Goal: Task Accomplishment & Management: Manage account settings

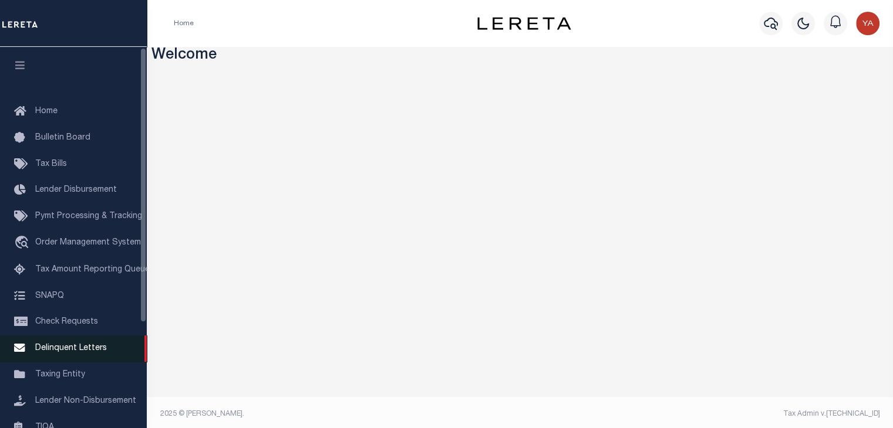
scroll to position [59, 0]
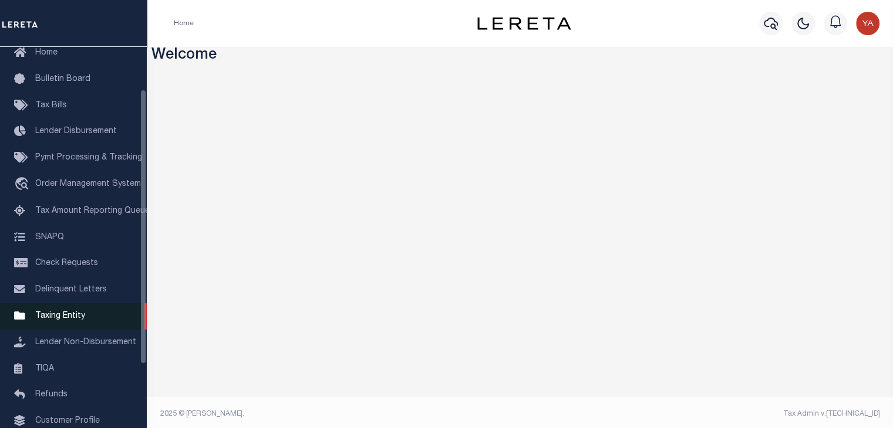
click at [83, 325] on link "Taxing Entity" at bounding box center [73, 316] width 147 height 26
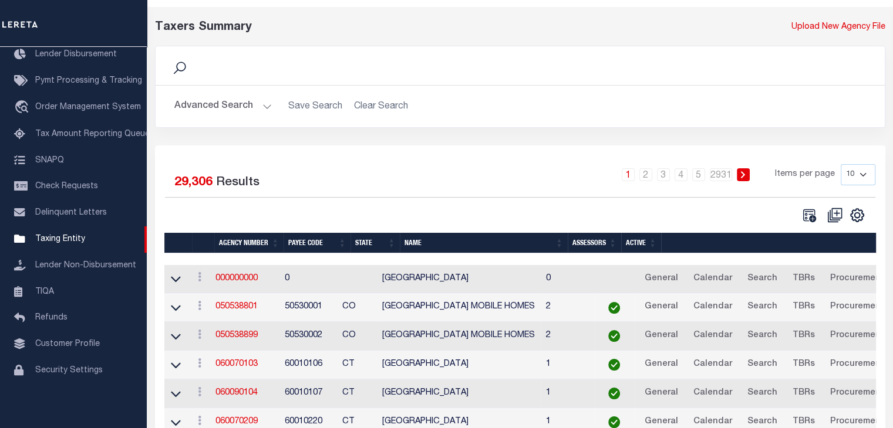
scroll to position [59, 0]
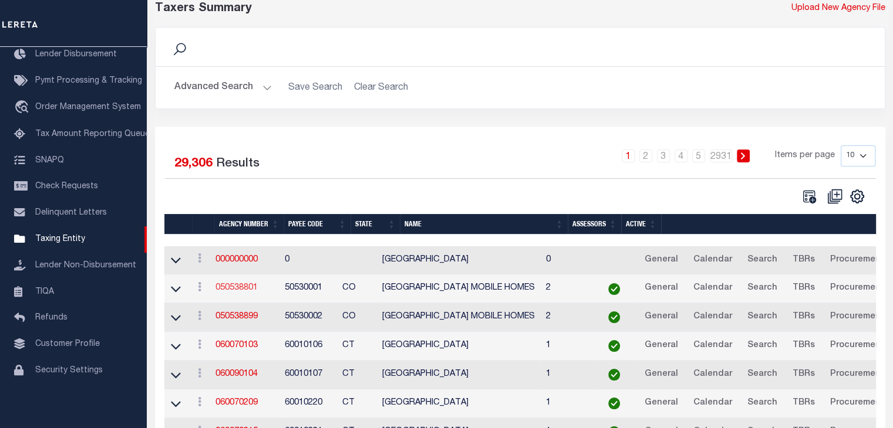
click at [243, 286] on link "050538801" at bounding box center [236, 288] width 42 height 8
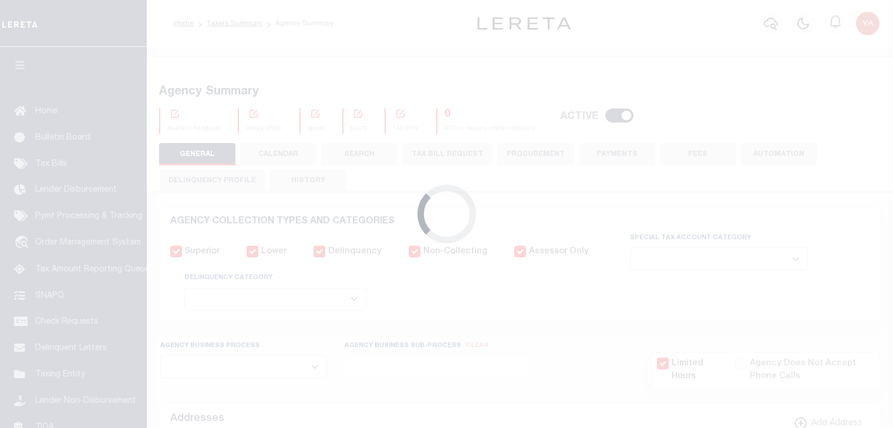
select select
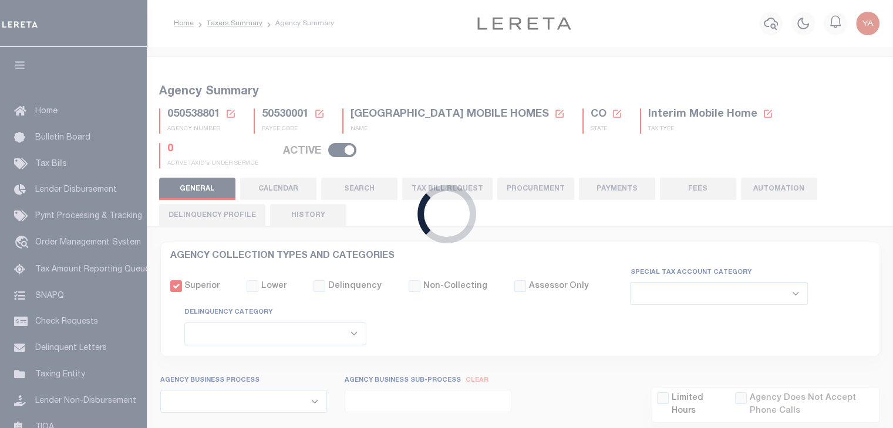
checkbox input "false"
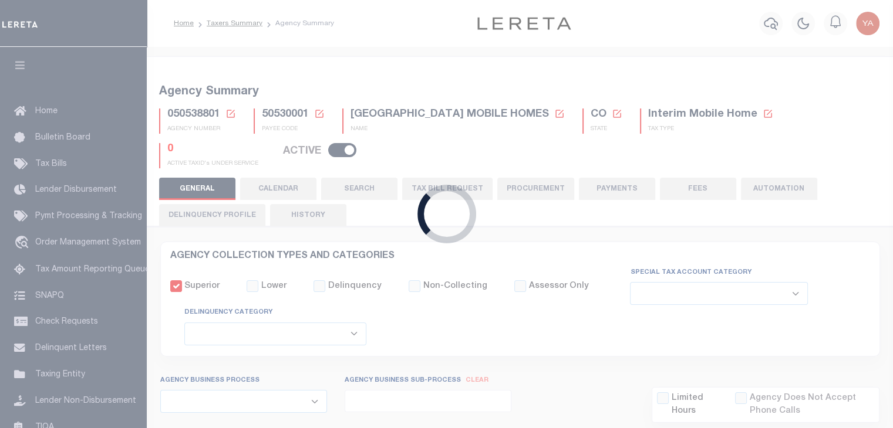
type input "810500000"
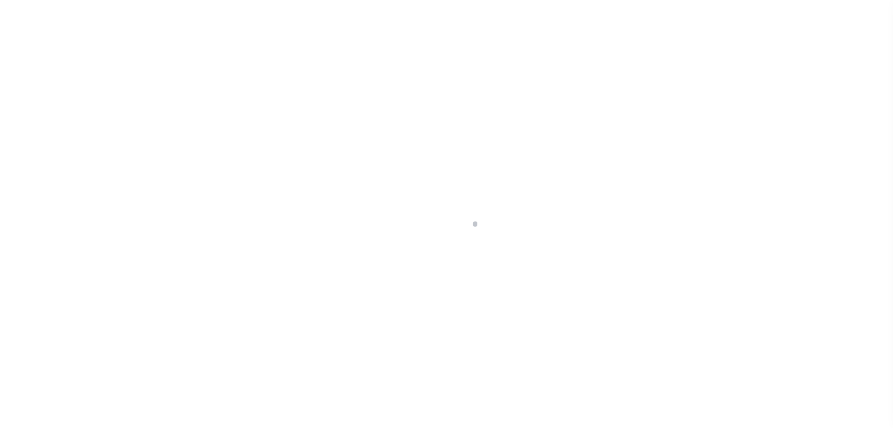
select select
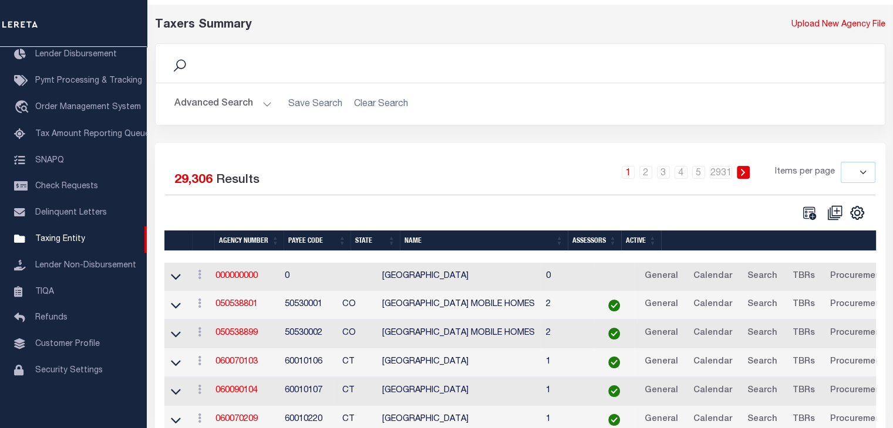
scroll to position [63, 0]
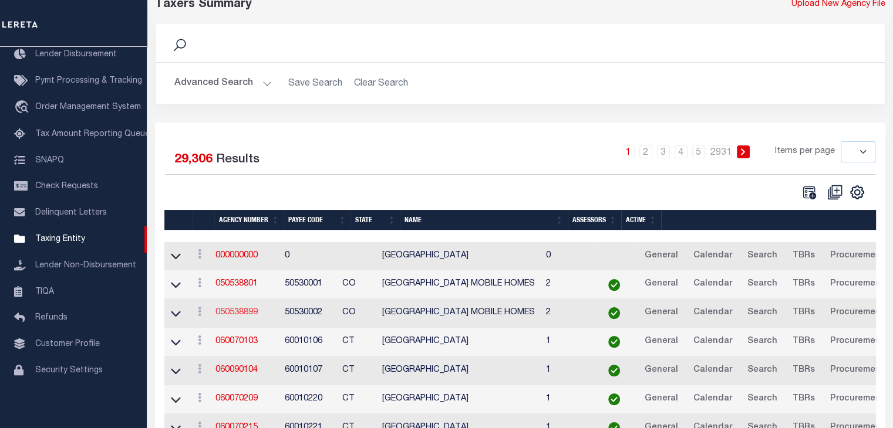
click at [250, 313] on link "050538899" at bounding box center [236, 313] width 42 height 8
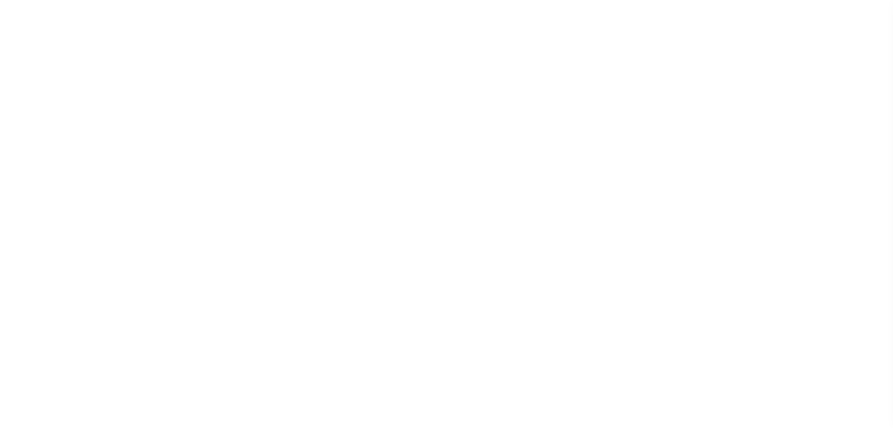
select select
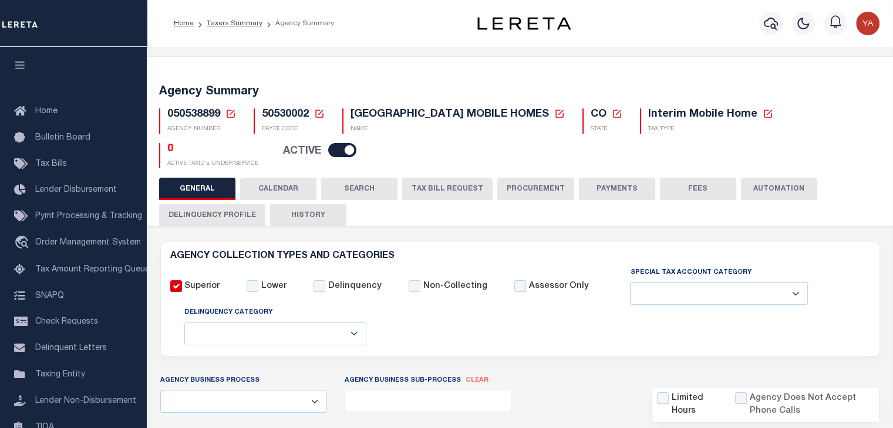
checkbox input "false"
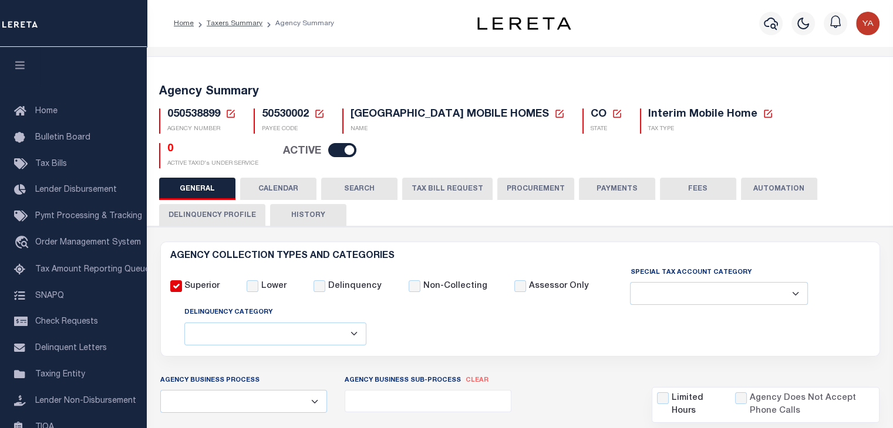
type input "810500000"
click at [620, 191] on button "PAYMENTS" at bounding box center [617, 189] width 76 height 22
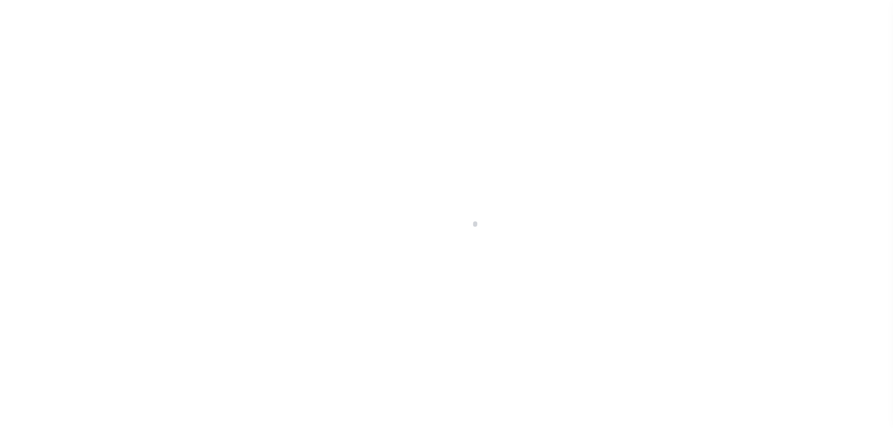
select select
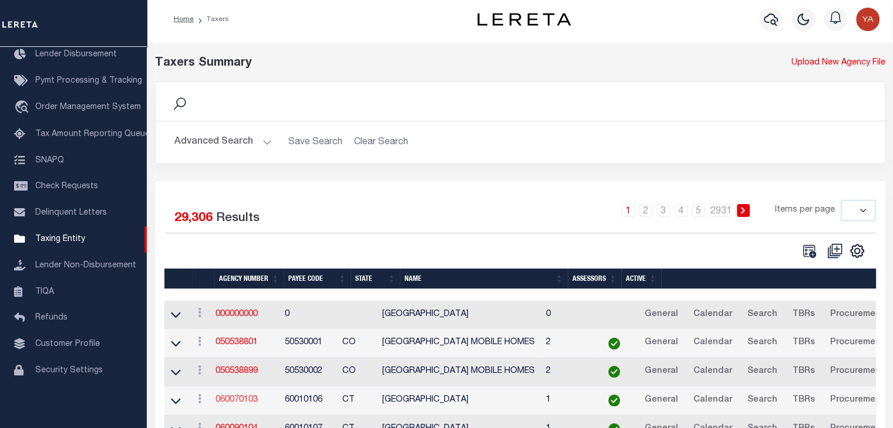
click at [251, 397] on link "060070103" at bounding box center [236, 400] width 42 height 8
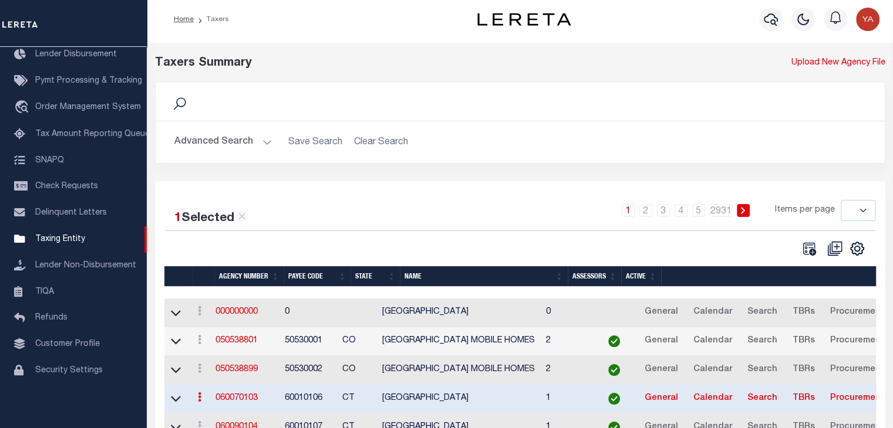
scroll to position [63, 0]
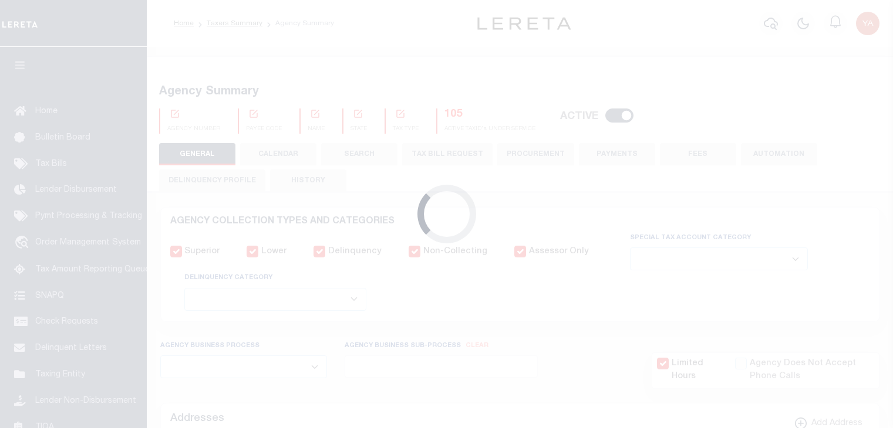
select select
checkbox input "false"
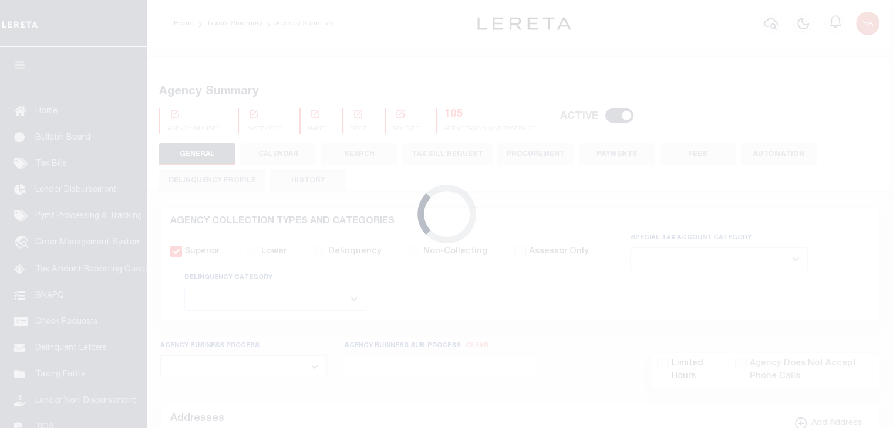
checkbox input "false"
type input "900104002"
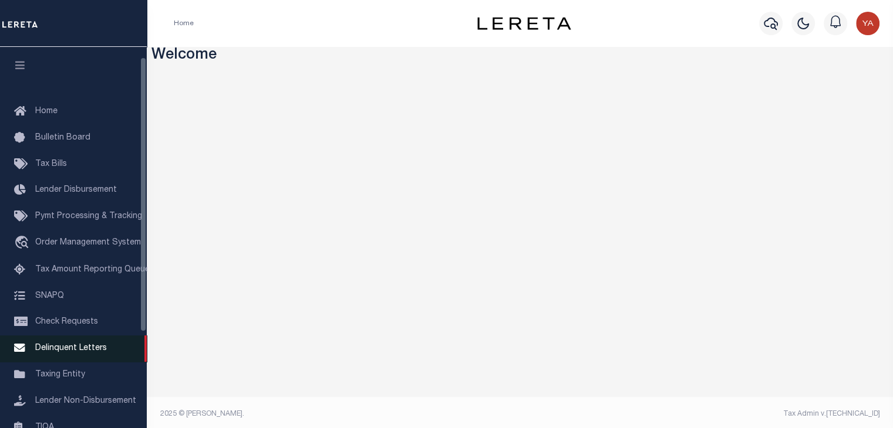
scroll to position [59, 0]
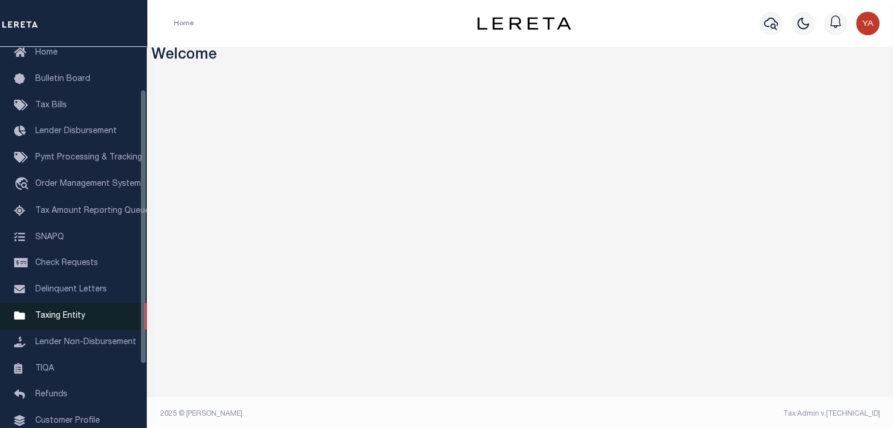
click at [63, 320] on span "Taxing Entity" at bounding box center [60, 316] width 50 height 8
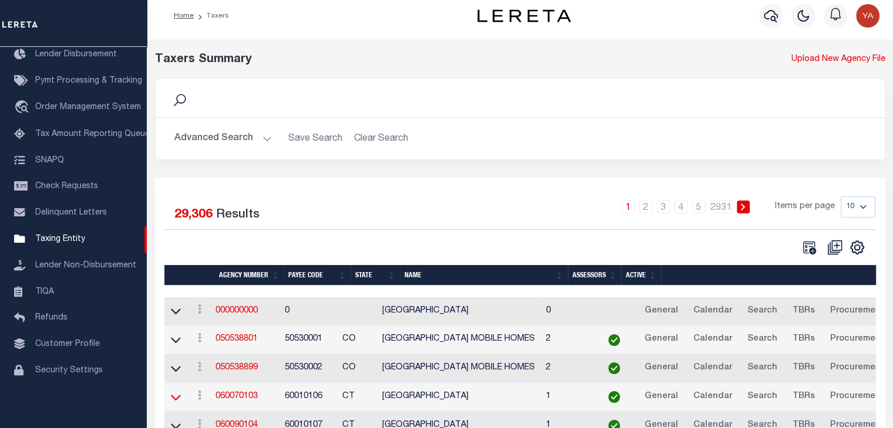
scroll to position [59, 0]
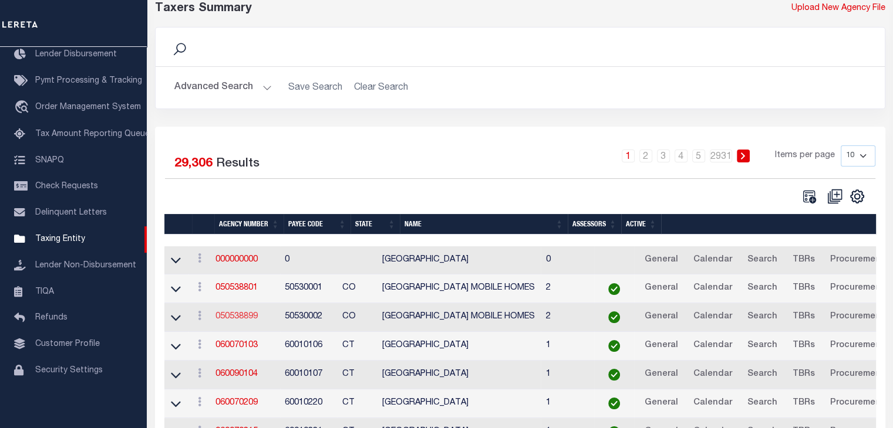
click at [239, 313] on link "050538899" at bounding box center [236, 317] width 42 height 8
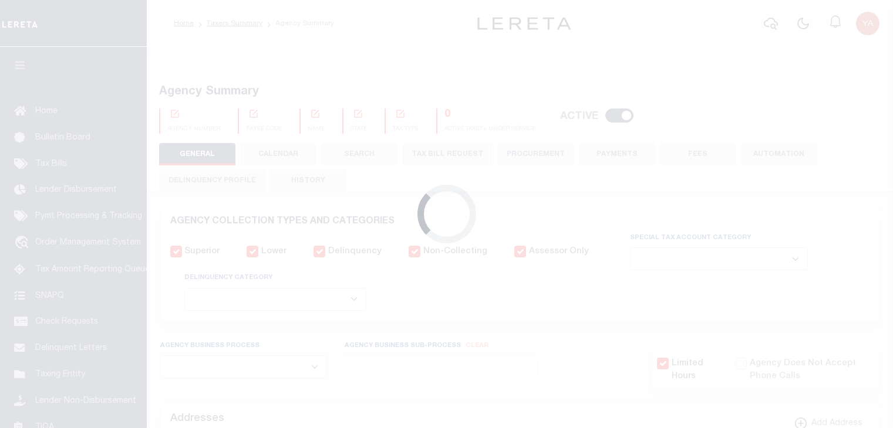
select select
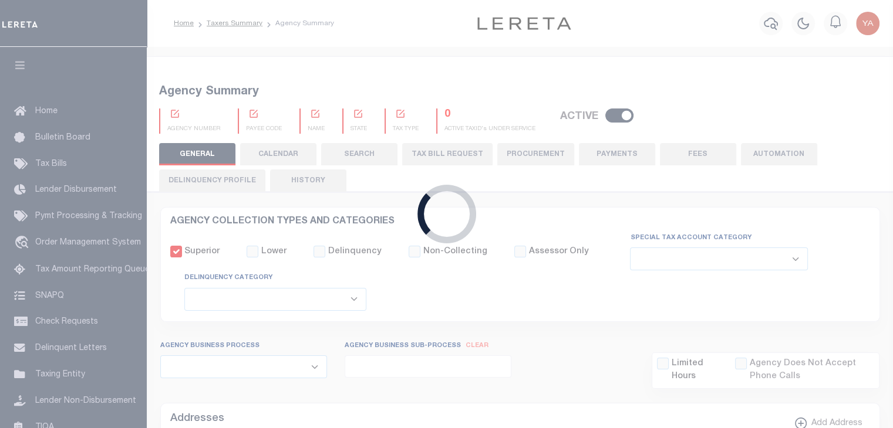
checkbox input "false"
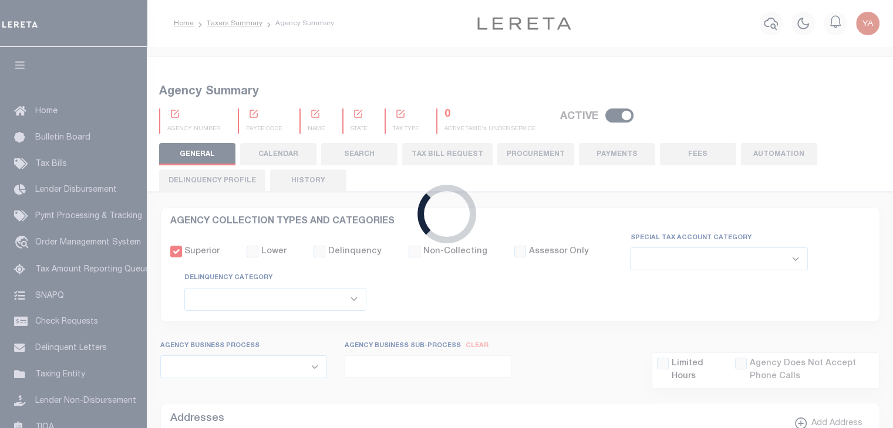
type input "810500000"
select select "false"
type input "7803021001"
checkbox input "false"
select select "false"
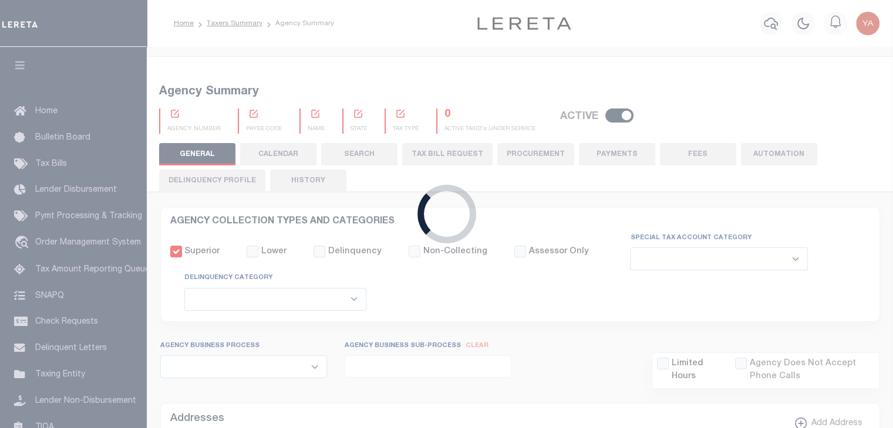
type input "P - Escrow reporting includes “Delinquent Prior Year(s) Exist”"
radio input "true"
checkbox input "false"
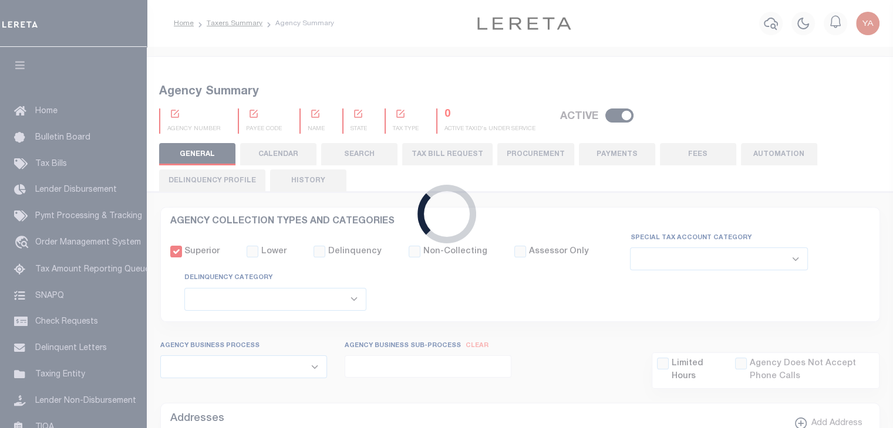
checkbox input "false"
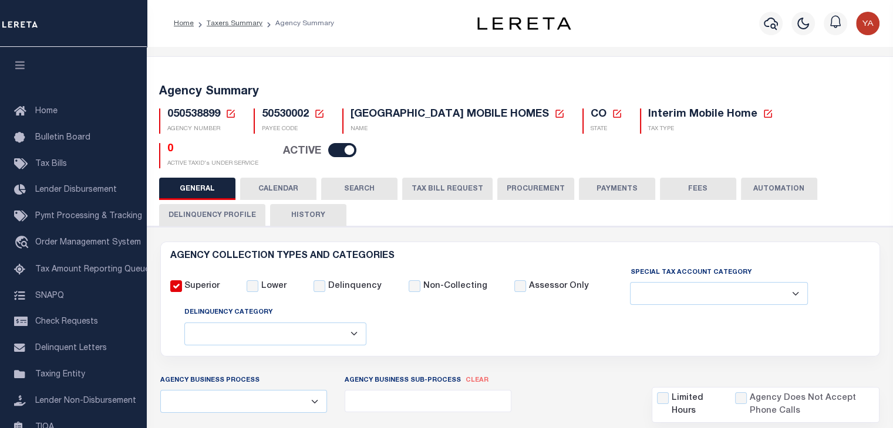
click at [600, 194] on button "PAYMENTS" at bounding box center [617, 189] width 76 height 22
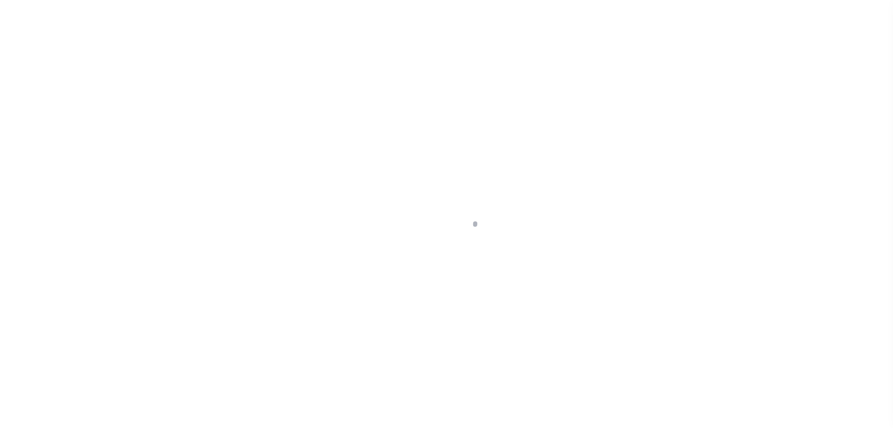
select select
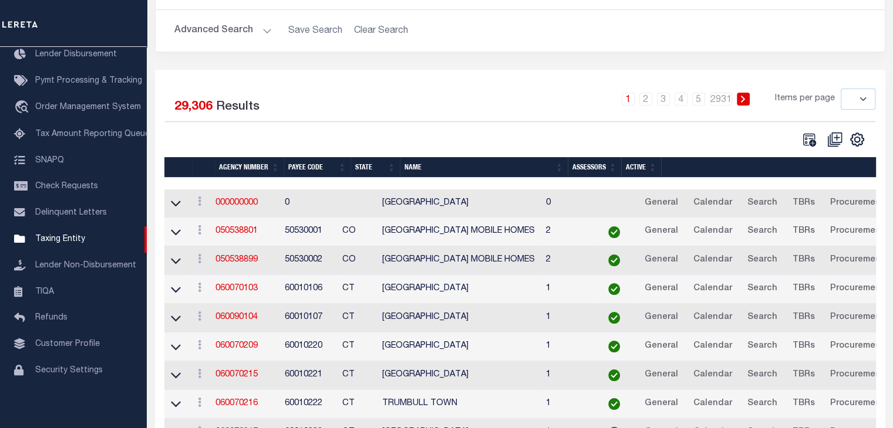
scroll to position [121, 0]
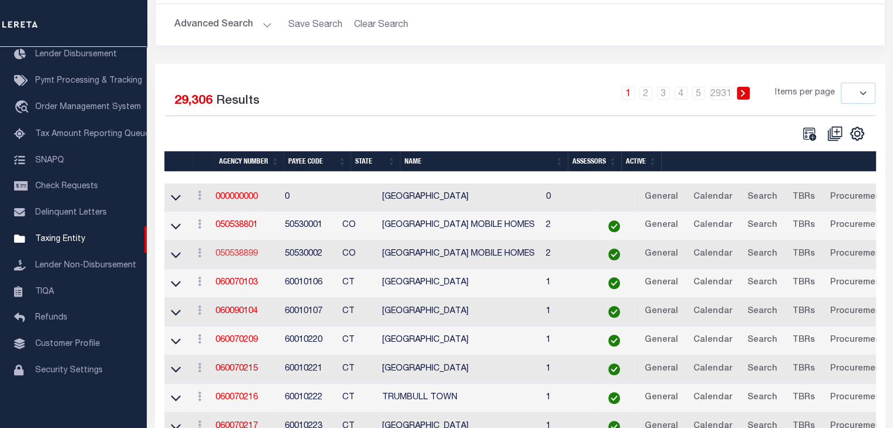
click at [242, 256] on link "050538899" at bounding box center [236, 254] width 42 height 8
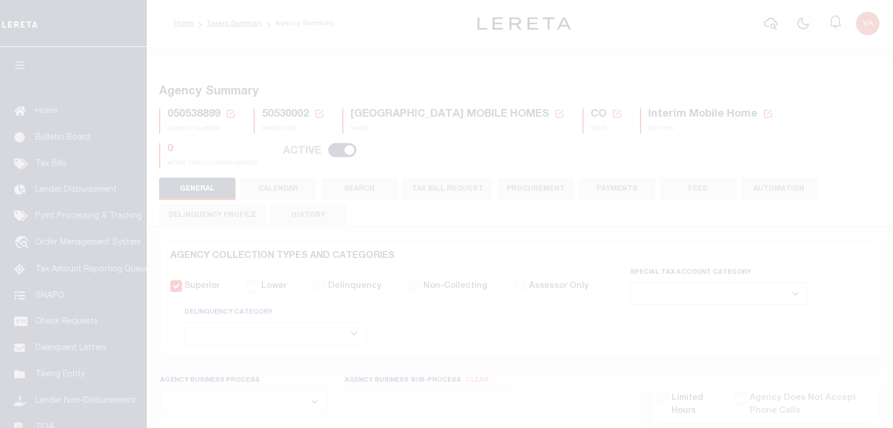
select select
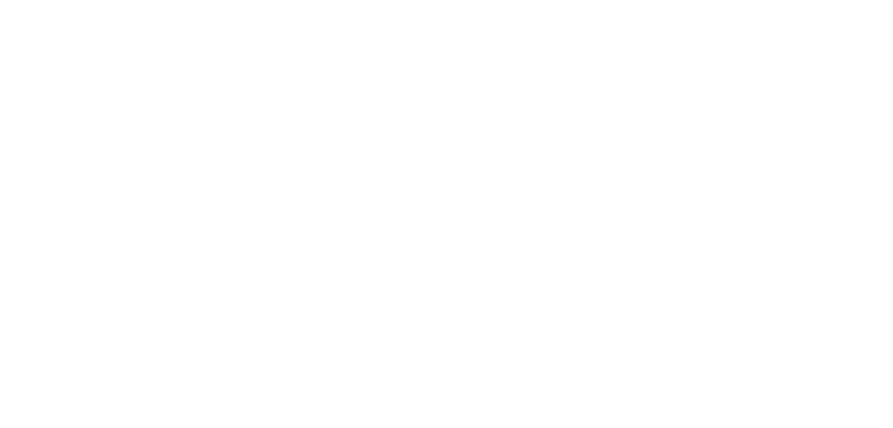
select select
checkbox input "false"
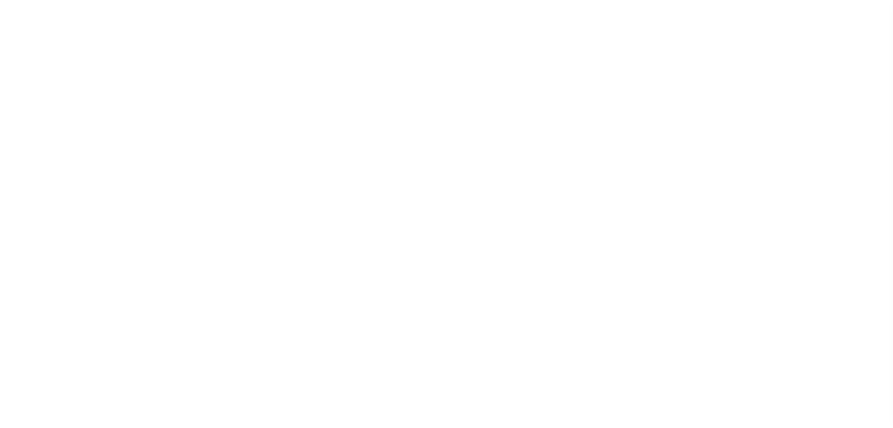
checkbox input "false"
type input "810500000"
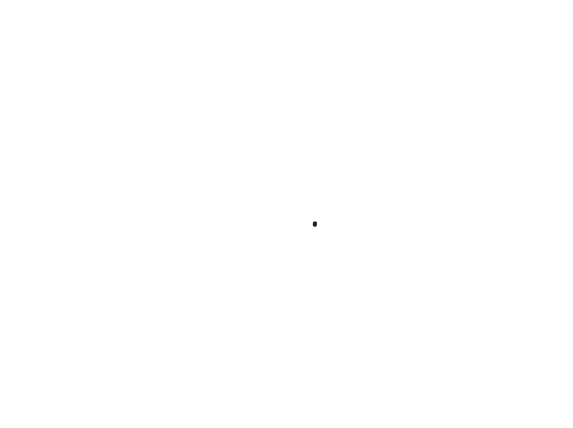
select select
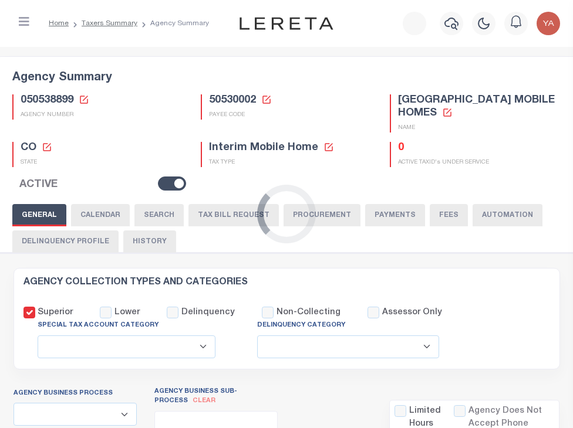
checkbox input "false"
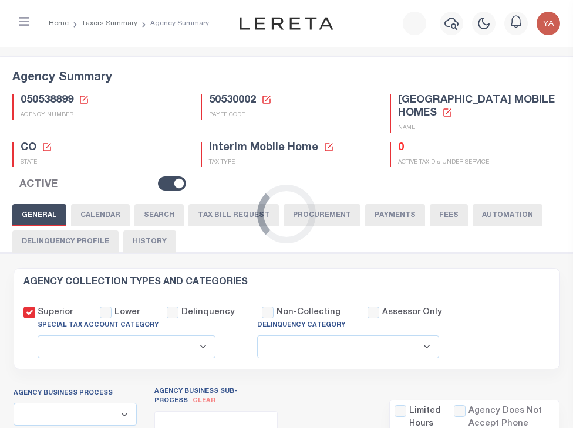
type input "810500000"
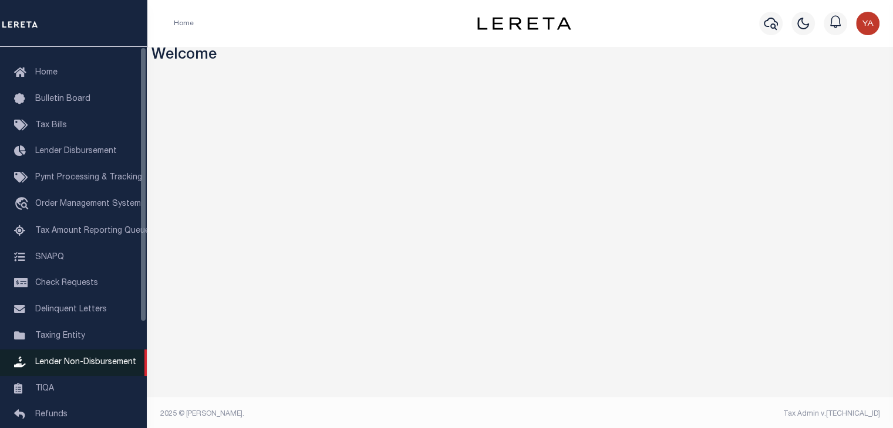
scroll to position [59, 0]
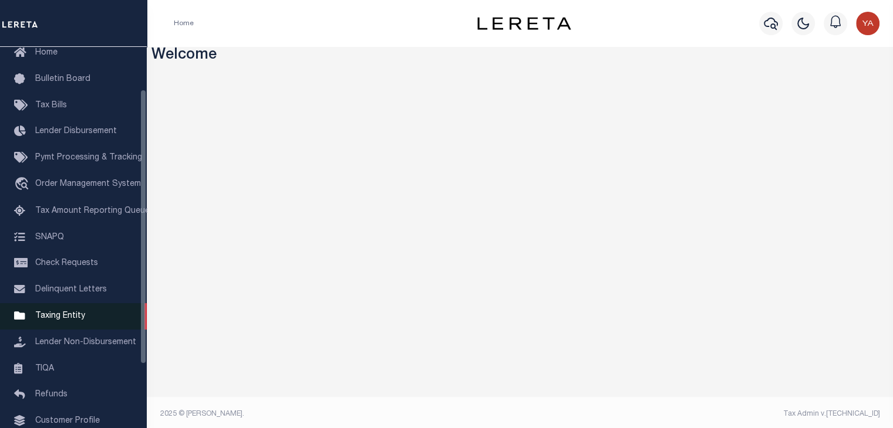
click at [81, 320] on span "Taxing Entity" at bounding box center [60, 316] width 50 height 8
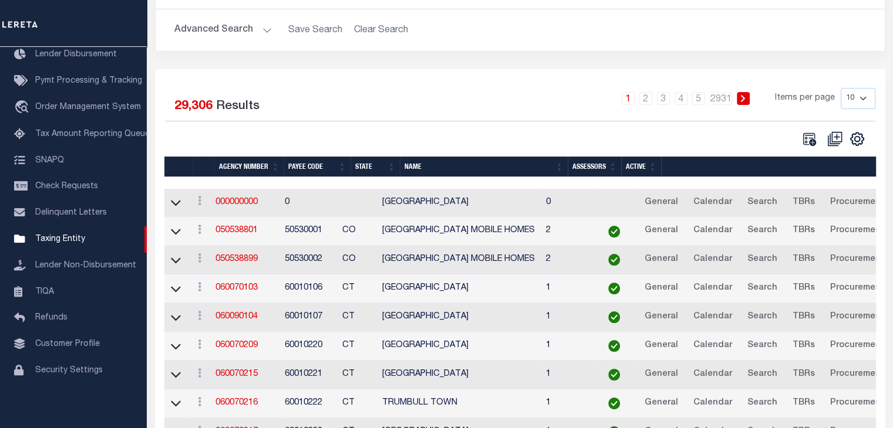
scroll to position [117, 0]
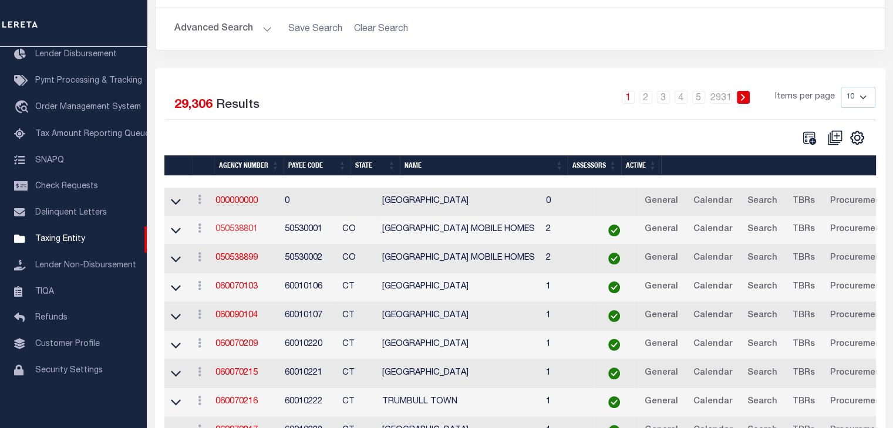
click at [256, 231] on link "050538801" at bounding box center [236, 229] width 42 height 8
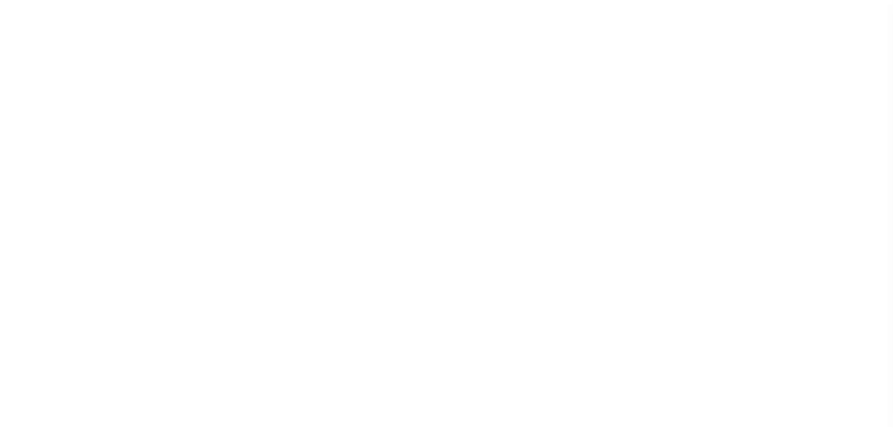
select select
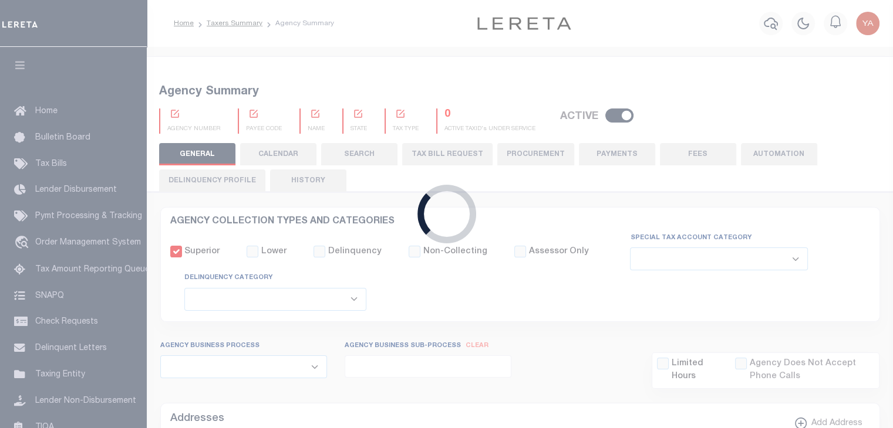
checkbox input "false"
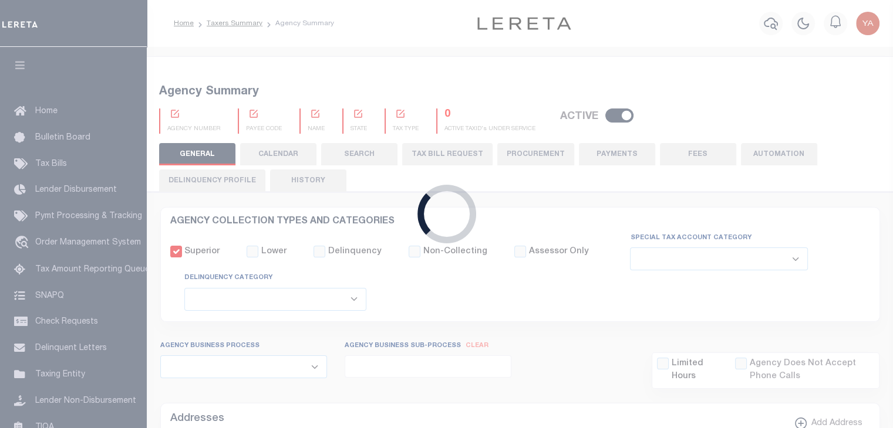
type input "810500000"
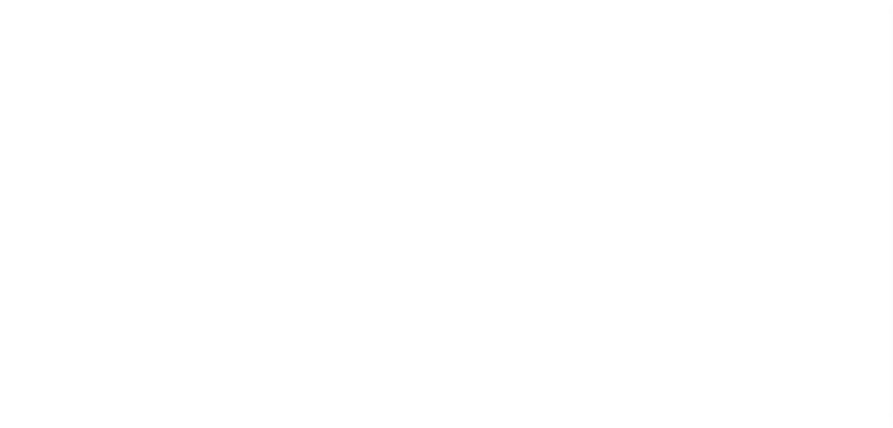
select select
checkbox input "false"
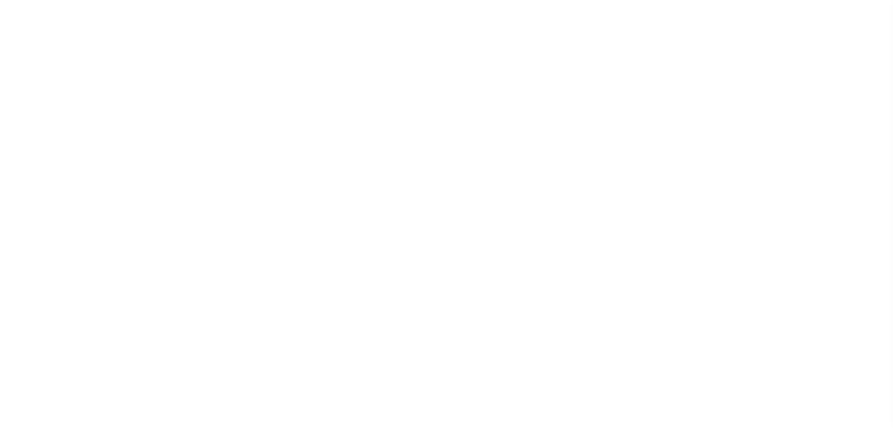
checkbox input "false"
type input "810500000"
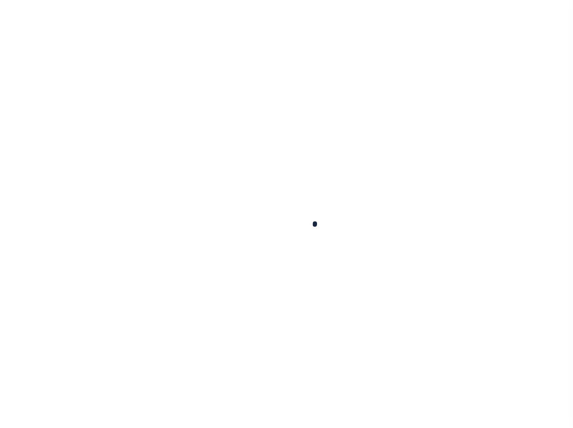
select select
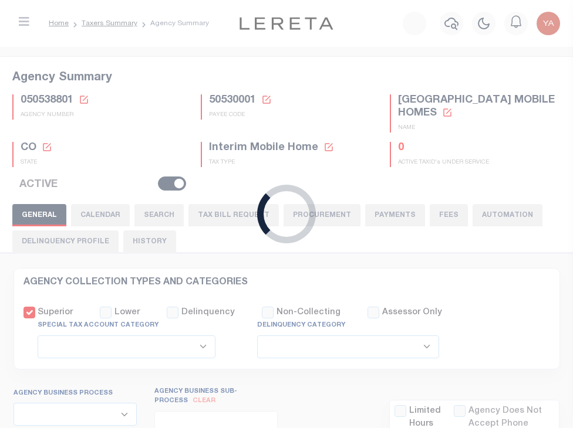
checkbox input "false"
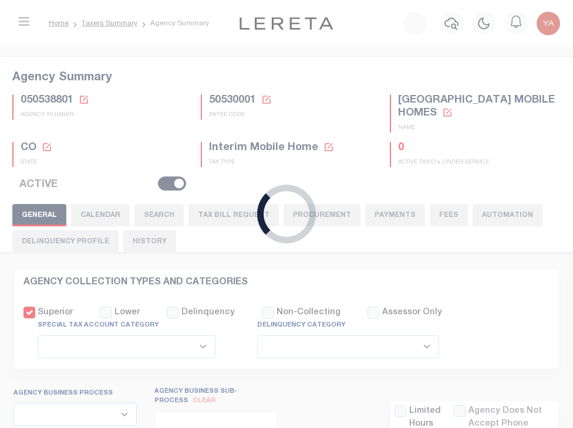
type input "810500000"
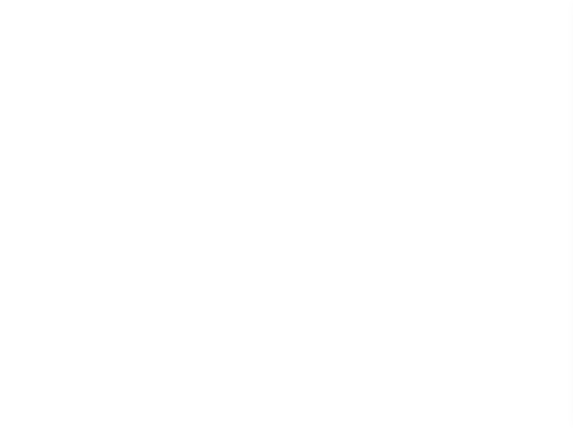
select select
checkbox input "false"
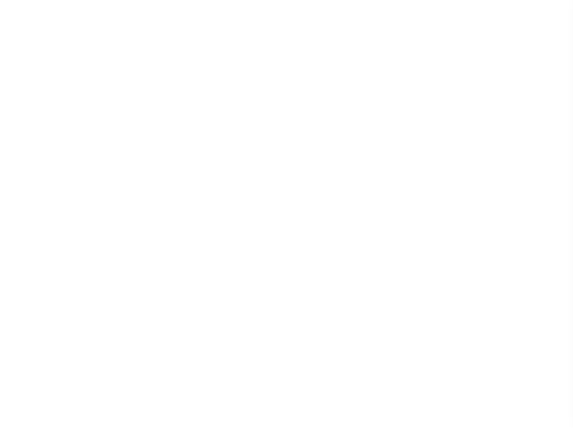
checkbox input "false"
type input "810500000"
select select
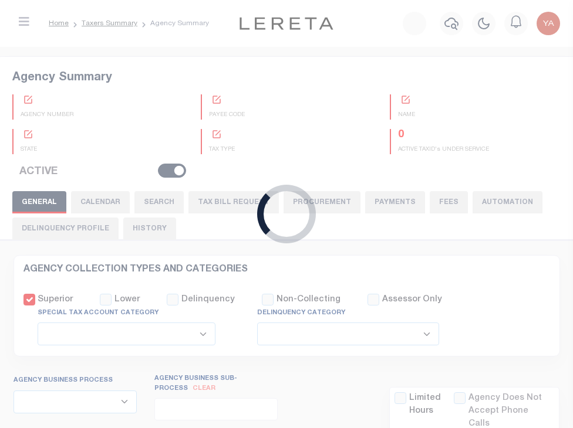
checkbox input "false"
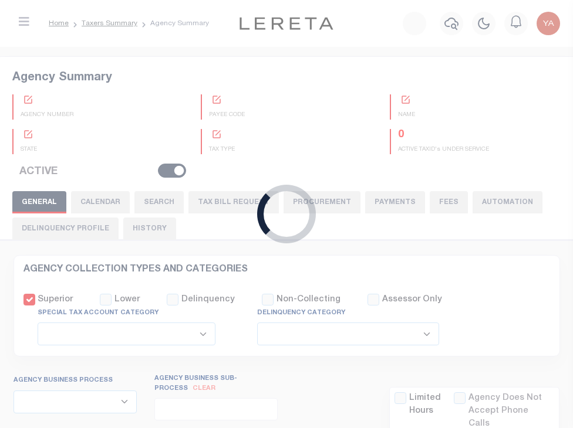
type input "810500000"
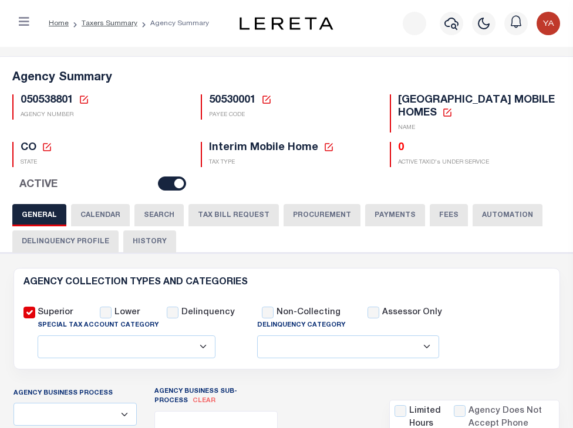
click at [390, 212] on button "PAYMENTS" at bounding box center [395, 215] width 60 height 22
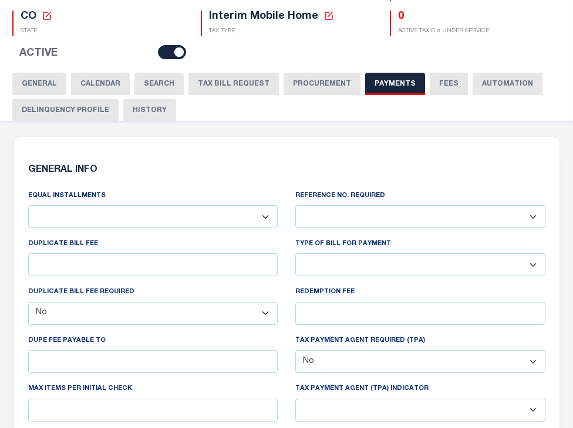
scroll to position [176, 0]
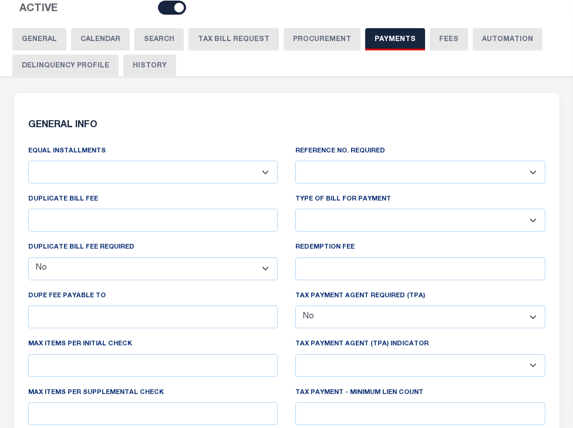
click at [261, 174] on select "Annual Billing no split Bills are not split equally Bills are split equally amo…" at bounding box center [153, 172] width 250 height 23
select select "70"
click at [28, 161] on select "Annual Billing no split Bills are not split equally Bills are split equally amo…" at bounding box center [153, 172] width 250 height 23
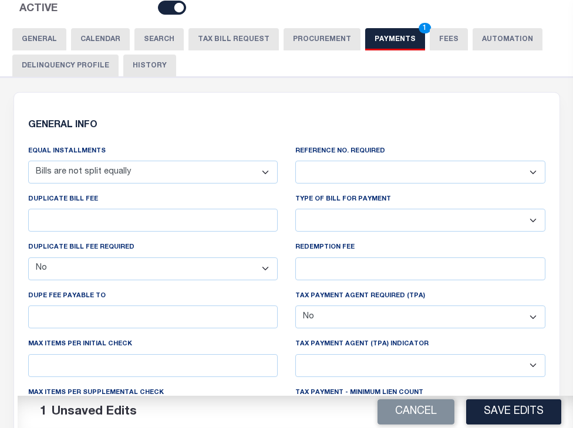
click at [390, 174] on select "Yes No" at bounding box center [420, 172] width 250 height 23
select select "true"
click at [295, 161] on select "Yes No" at bounding box center [420, 172] width 250 height 23
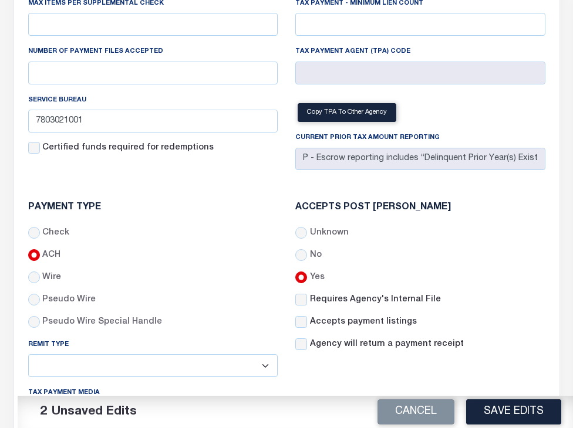
scroll to position [646, 0]
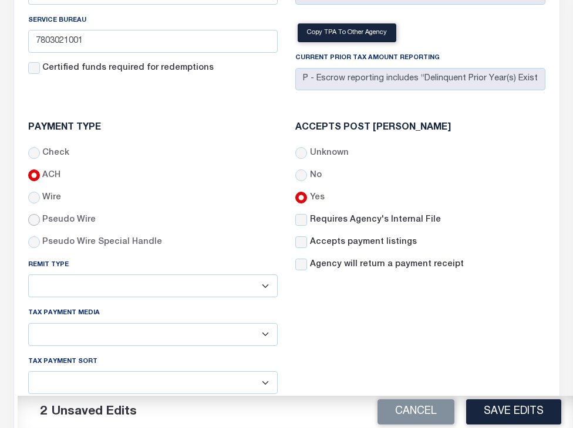
click at [38, 222] on input "radio" at bounding box center [34, 220] width 12 height 12
radio input "true"
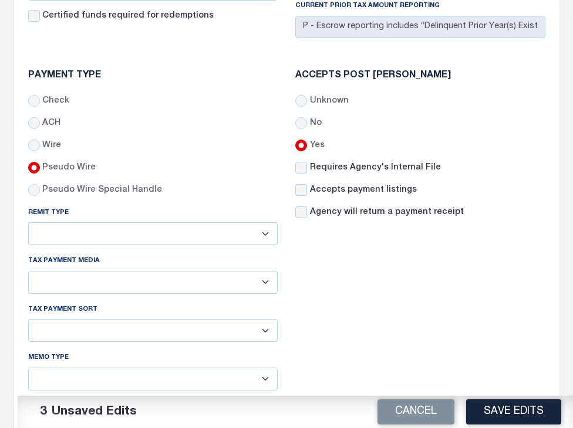
scroll to position [763, 0]
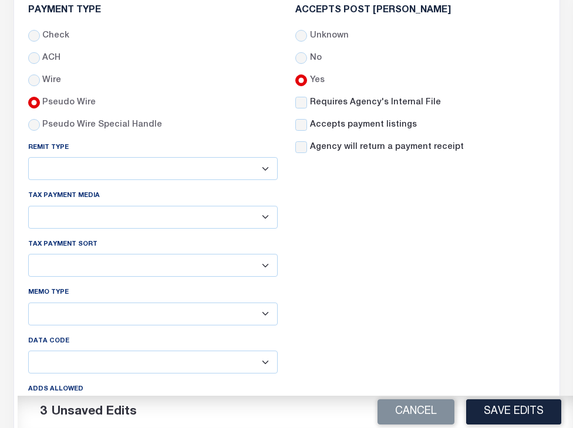
click at [248, 175] on select "Any form of check is acceptable for payment of current and prior year taxes. On…" at bounding box center [153, 168] width 250 height 23
select select "72"
click at [28, 160] on select "Any form of check is acceptable for payment of current and prior year taxes. On…" at bounding box center [153, 168] width 250 height 23
click at [261, 225] on select "List, Tape Spcl List Dels Only List Tape & Bills Soft Copy List Tape & Soft Cop…" at bounding box center [153, 217] width 250 height 23
select select "39"
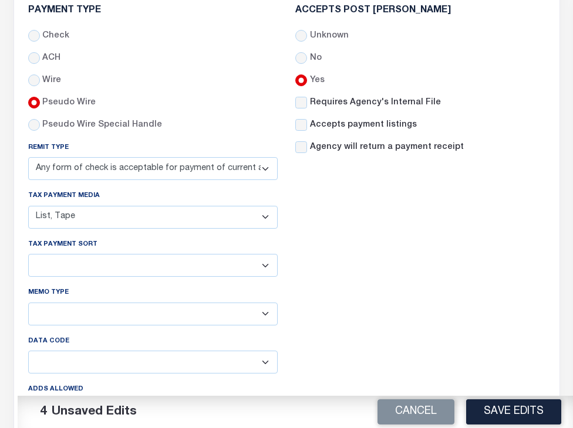
click at [28, 209] on select "List, Tape Spcl List Dels Only List Tape & Bills Soft Copy List Tape & Soft Cop…" at bounding box center [153, 217] width 250 height 23
click at [259, 271] on select "Agency/Tax Identification Number (Including TRA) Agency/Lien Description/Tax Id…" at bounding box center [153, 265] width 250 height 23
select select "47"
click at [28, 258] on select "Agency/Tax Identification Number (Including TRA) Agency/Lien Description/Tax Id…" at bounding box center [153, 265] width 250 height 23
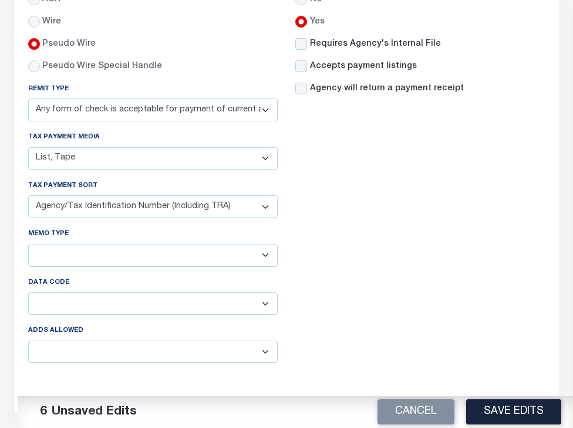
click at [215, 256] on select "Agency/Tax Identification Number (Including TRA) Agency/Lien Description/Tax Id…" at bounding box center [153, 255] width 250 height 23
select select "47"
click at [28, 248] on select "Agency/Tax Identification Number (Including TRA) Agency/Lien Description/Tax Id…" at bounding box center [153, 255] width 250 height 23
click at [171, 312] on select "Balance Due Mortgage Open Prior Supplemental" at bounding box center [153, 303] width 250 height 23
select select "68"
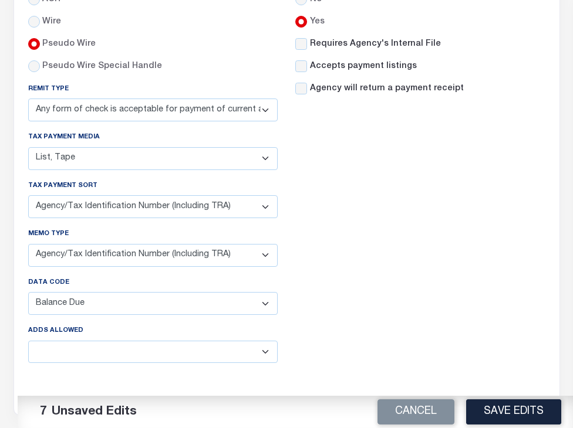
click at [28, 297] on select "Balance Due Mortgage Open Prior Supplemental" at bounding box center [153, 303] width 250 height 23
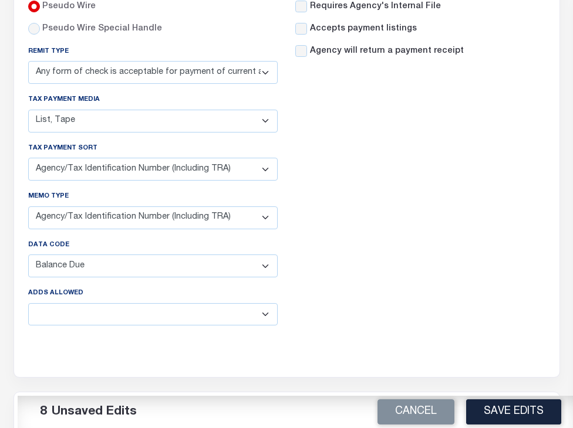
scroll to position [880, 0]
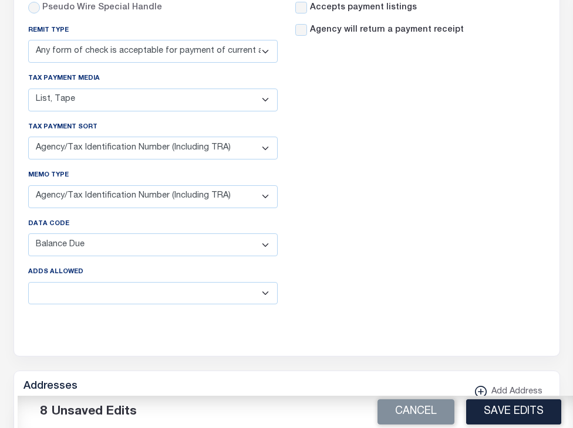
click at [141, 295] on select "Yes No" at bounding box center [153, 293] width 250 height 23
select select "true"
click at [28, 287] on select "Yes No" at bounding box center [153, 293] width 250 height 23
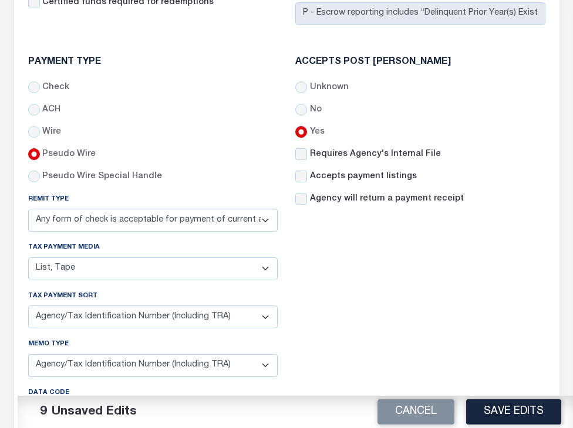
scroll to position [704, 0]
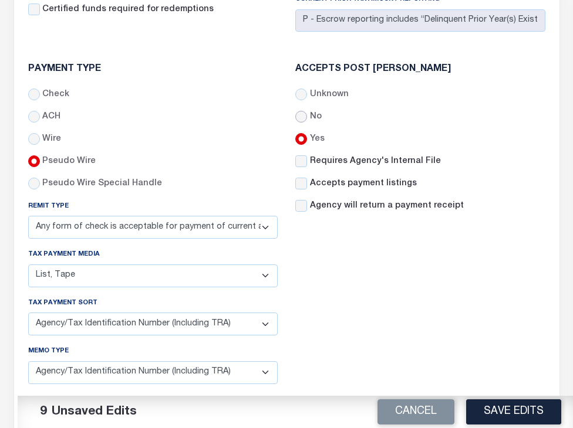
click at [299, 119] on input "No" at bounding box center [301, 117] width 12 height 12
radio input "true"
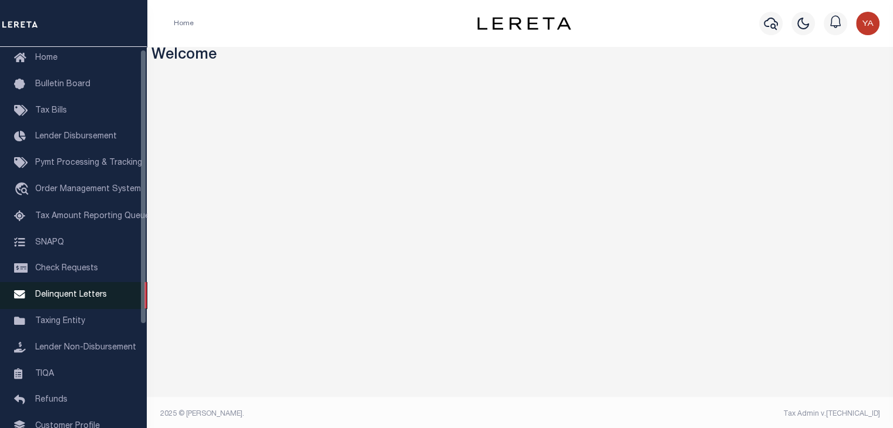
scroll to position [59, 0]
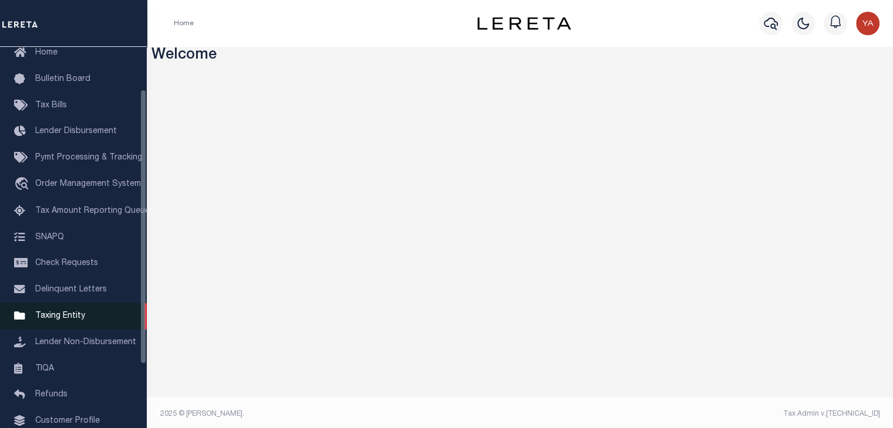
click at [75, 320] on span "Taxing Entity" at bounding box center [60, 316] width 50 height 8
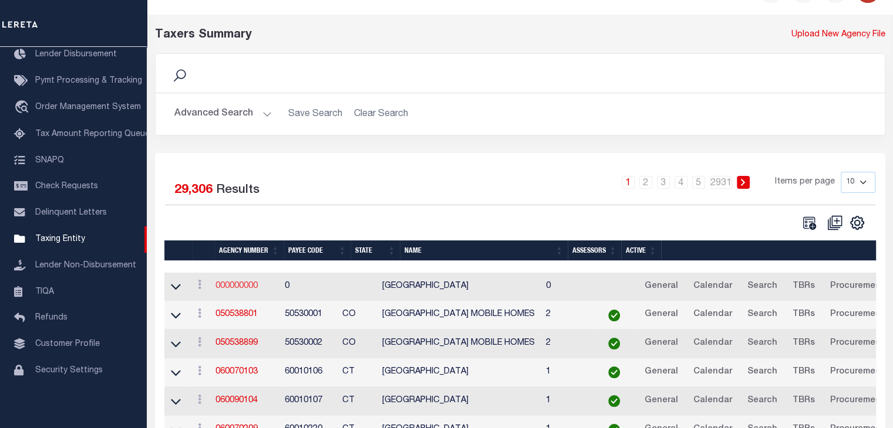
scroll to position [59, 0]
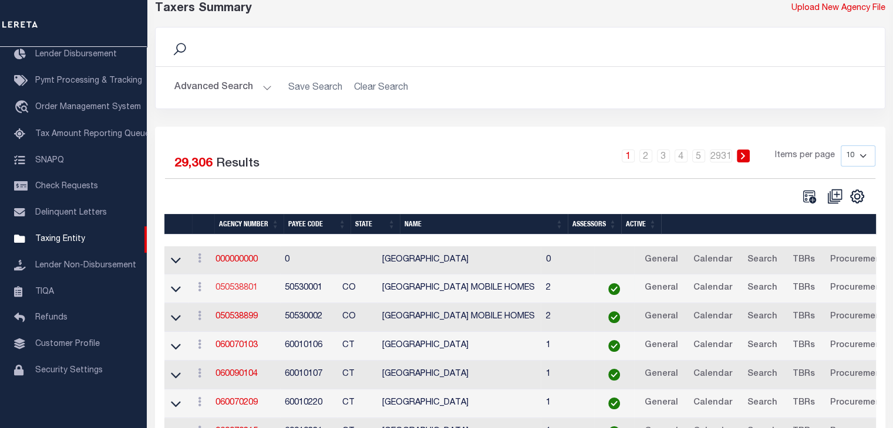
click at [248, 292] on link "050538801" at bounding box center [236, 288] width 42 height 8
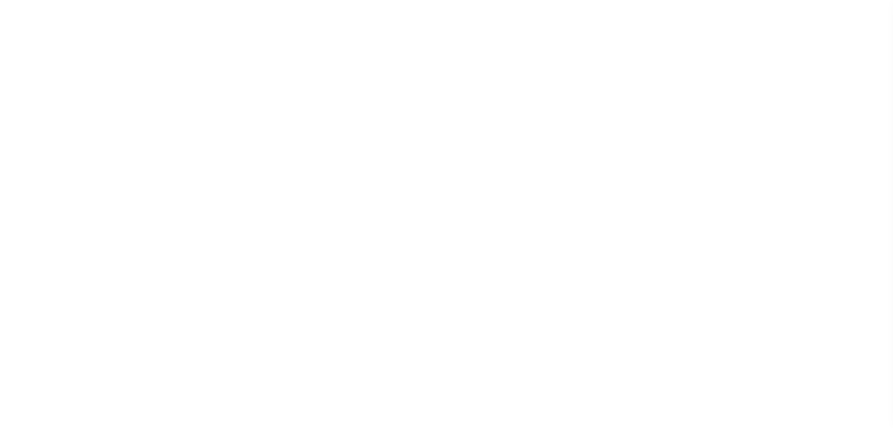
select select
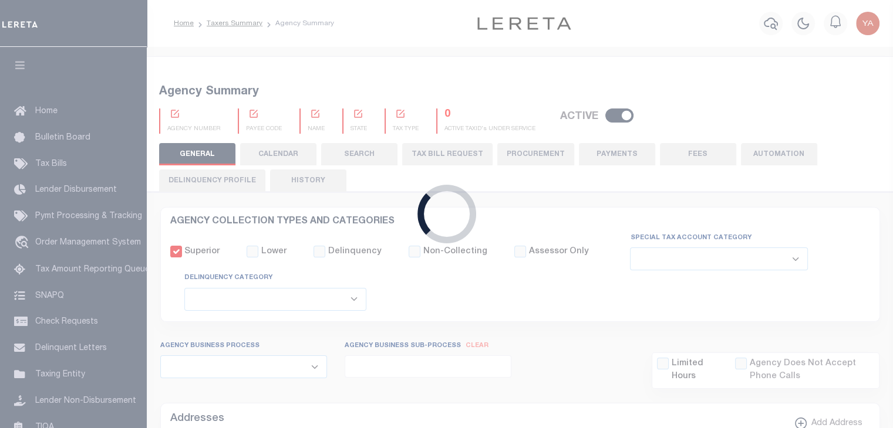
checkbox input "false"
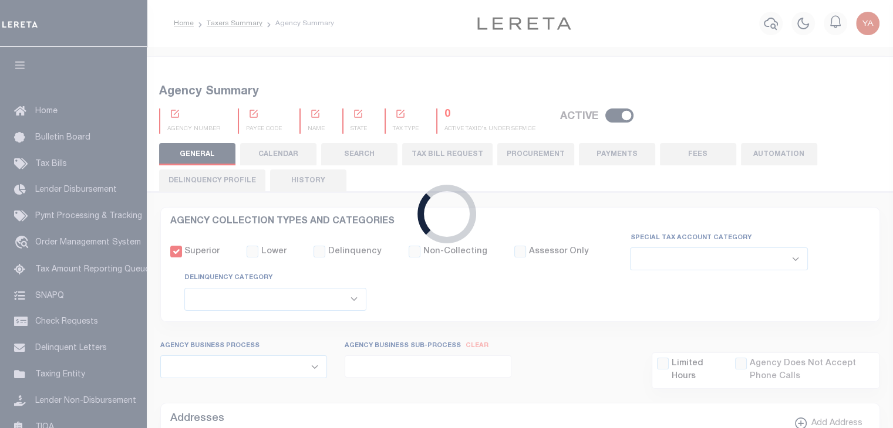
type input "810500000"
select select "false"
type input "7803021001"
checkbox input "false"
select select "false"
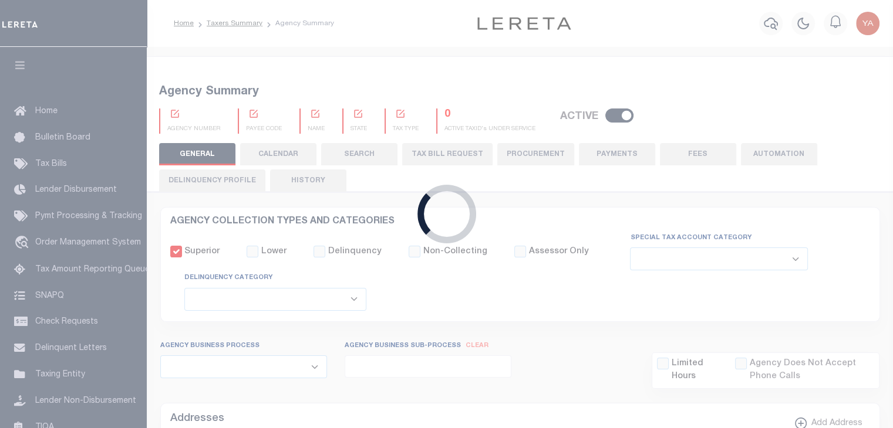
type input "P - Escrow reporting includes “Delinquent Prior Year(s) Exist”"
radio input "true"
checkbox input "false"
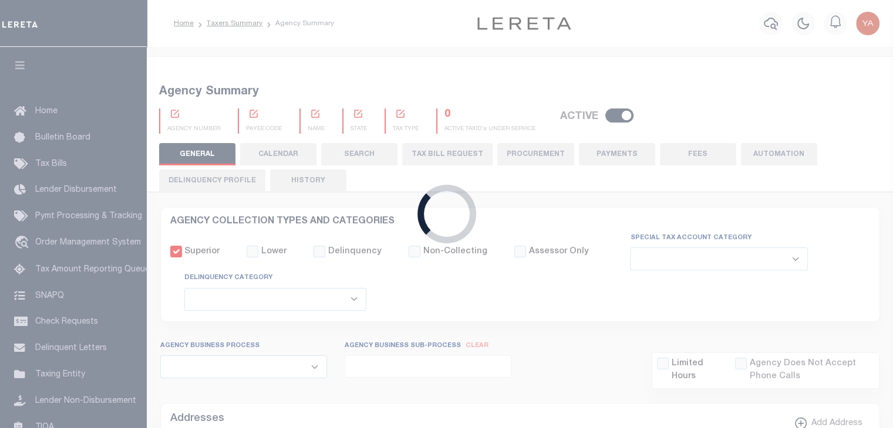
checkbox input "false"
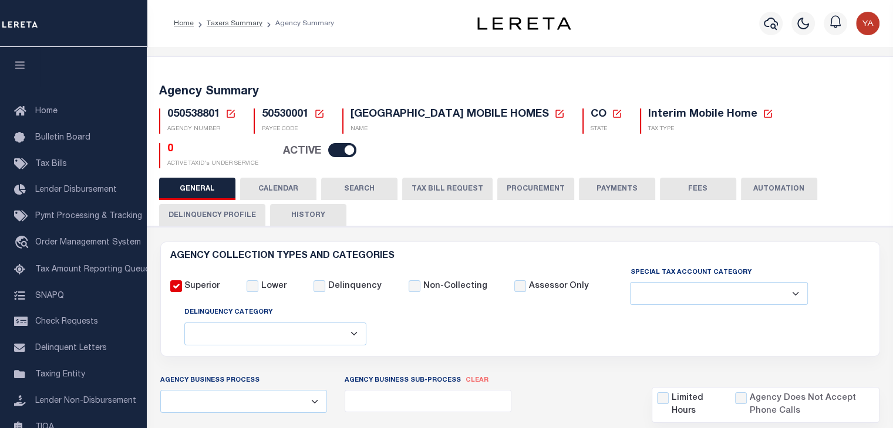
click at [596, 185] on button "PAYMENTS" at bounding box center [617, 189] width 76 height 22
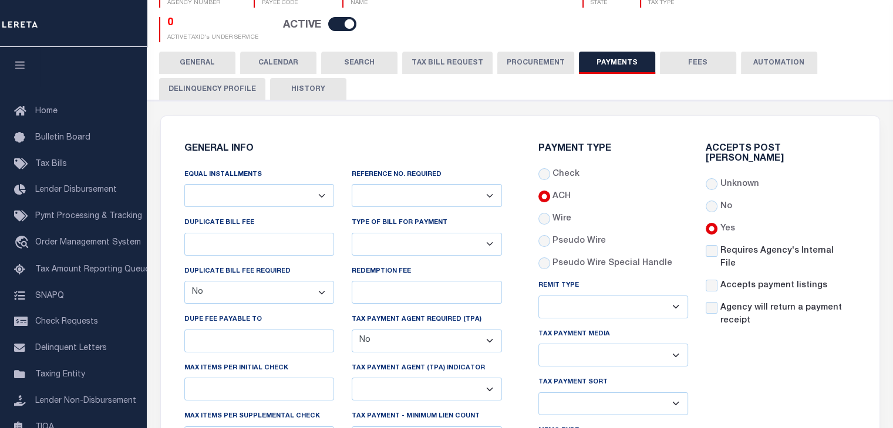
scroll to position [176, 0]
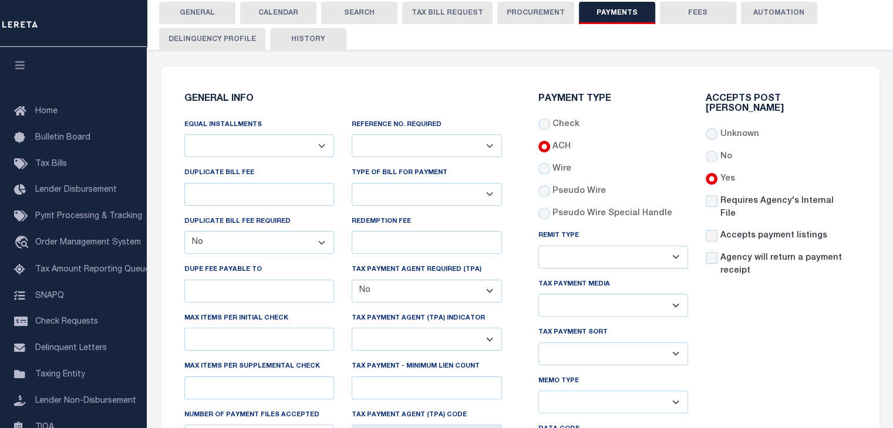
click at [322, 148] on select "Annual Billing no split Bills are not split equally Bills are split equally amo…" at bounding box center [259, 145] width 150 height 23
select select "69"
click at [184, 134] on select "Annual Billing no split Bills are not split equally Bills are split equally amo…" at bounding box center [259, 145] width 150 height 23
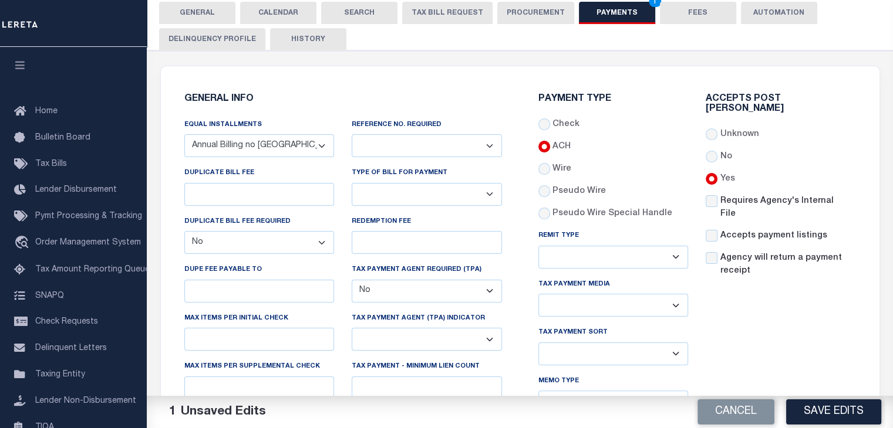
click at [412, 141] on select "Yes No" at bounding box center [427, 145] width 150 height 23
select select "1"
click at [352, 134] on select "Yes No" at bounding box center [427, 145] width 150 height 23
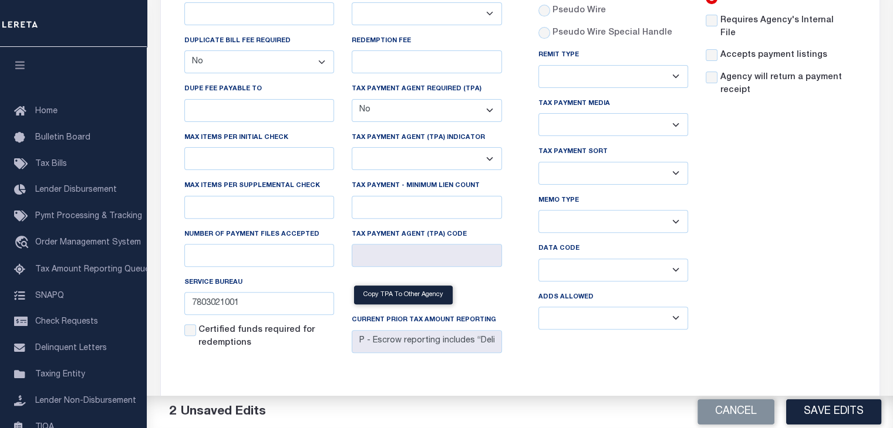
scroll to position [350, 0]
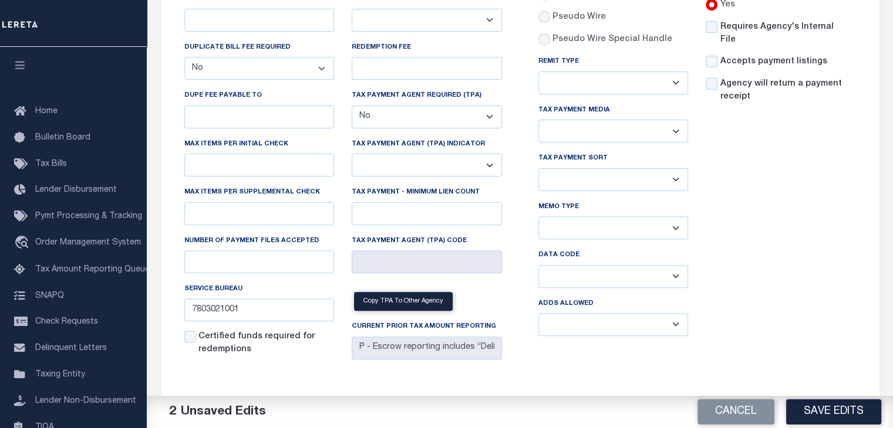
click at [653, 318] on select "Yes No" at bounding box center [613, 324] width 150 height 23
click at [538, 315] on select "Yes No" at bounding box center [613, 324] width 150 height 23
click at [731, 299] on div "Accepts Post [PERSON_NAME] Unknown No Yes" at bounding box center [781, 132] width 168 height 425
click at [675, 281] on select "Balance Due Mortgage Open Prior Supplemental" at bounding box center [613, 276] width 150 height 23
select select "68"
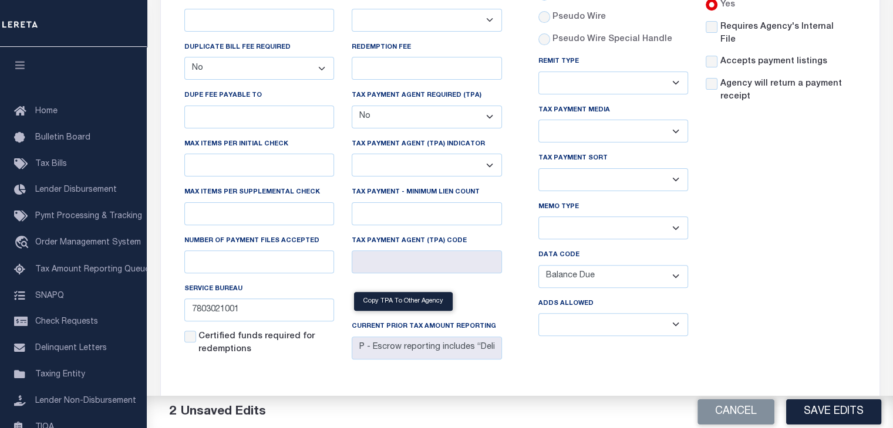
click at [538, 266] on select "Balance Due Mortgage Open Prior Supplemental" at bounding box center [613, 276] width 150 height 23
click at [677, 234] on select "Agency/Tax Identification Number (Including TRA) Agency/Lien Description/Tax Id…" at bounding box center [613, 228] width 150 height 23
select select "47"
click at [538, 217] on select "Agency/Tax Identification Number (Including TRA) Agency/Lien Description/Tax Id…" at bounding box center [613, 228] width 150 height 23
click at [677, 184] on select "Agency/Tax Identification Number (Including TRA) Agency/Lien Description/Tax Id…" at bounding box center [613, 179] width 150 height 23
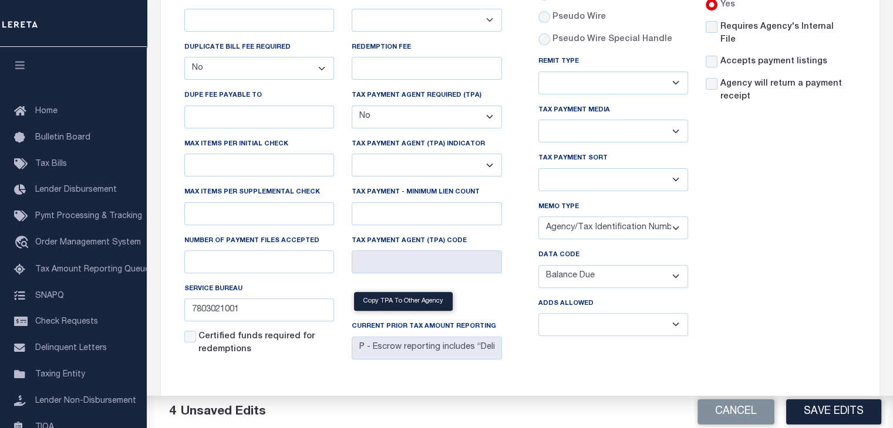
select select "47"
click at [538, 168] on select "Agency/Tax Identification Number (Including TRA) Agency/Lien Description/Tax Id…" at bounding box center [613, 179] width 150 height 23
click at [638, 130] on select "List, Tape Spcl List Dels Only List Tape & Bills Soft Copy List Tape & Soft Cop…" at bounding box center [613, 131] width 150 height 23
select select "39"
click at [538, 120] on select "List, Tape Spcl List Dels Only List Tape & Bills Soft Copy List Tape & Soft Cop…" at bounding box center [613, 131] width 150 height 23
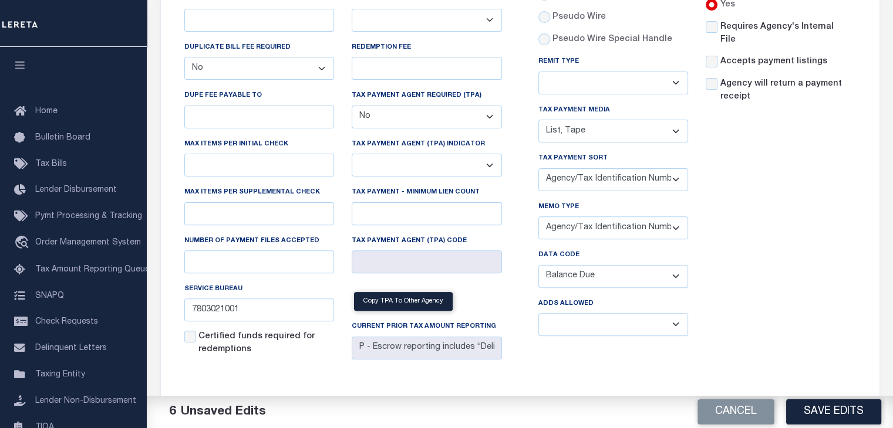
click at [594, 82] on select "Any form of check is acceptable for payment of current and prior year taxes. On…" at bounding box center [613, 83] width 150 height 23
select select "72"
click at [538, 72] on select "Any form of check is acceptable for payment of current and prior year taxes. On…" at bounding box center [613, 83] width 150 height 23
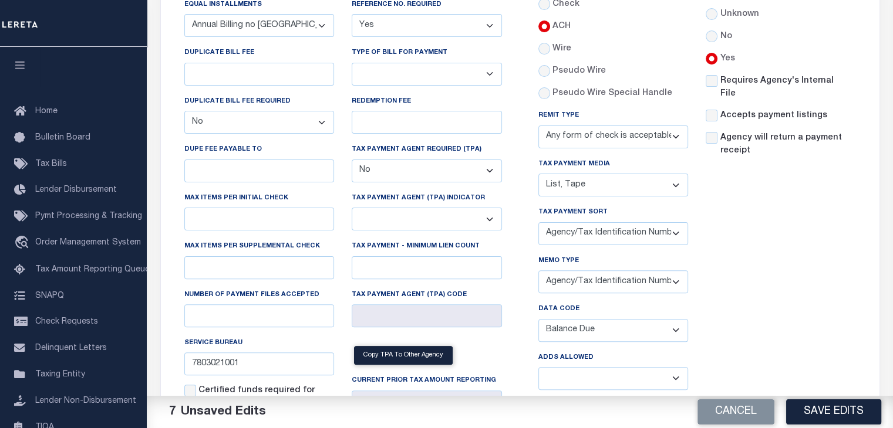
scroll to position [233, 0]
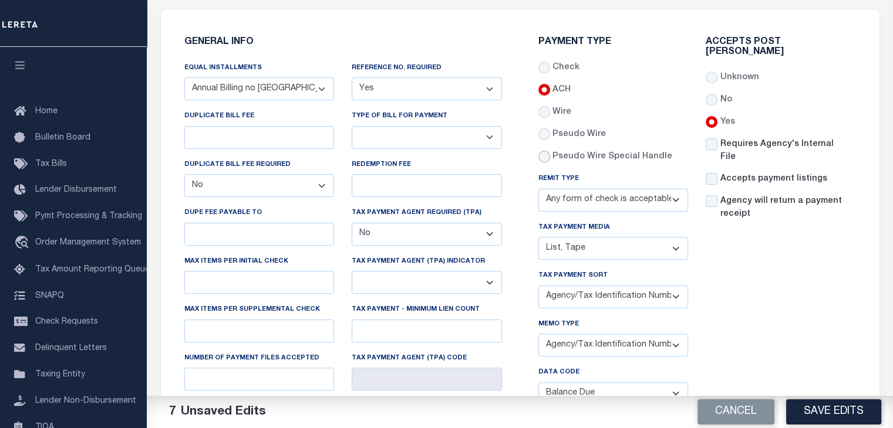
click at [549, 157] on input "radio" at bounding box center [544, 157] width 12 height 12
radio input "true"
click at [314, 188] on select "Yes No" at bounding box center [259, 185] width 150 height 23
select select "true"
click at [184, 174] on select "Yes No" at bounding box center [259, 185] width 150 height 23
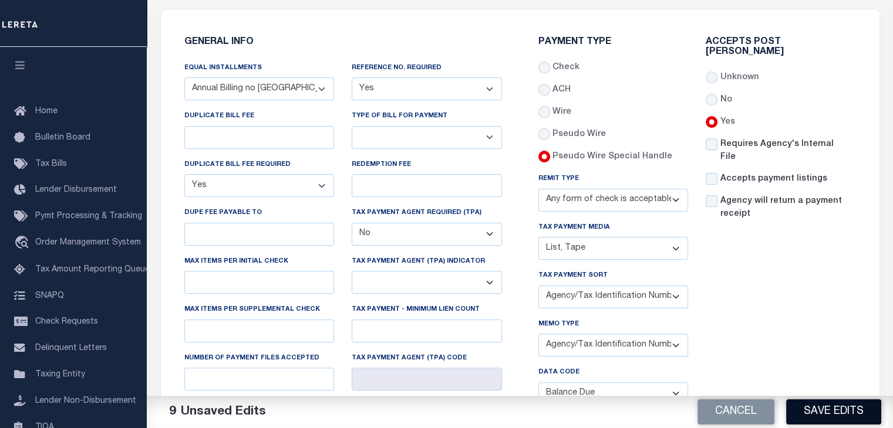
click at [815, 415] on button "Save Edits" at bounding box center [833, 412] width 95 height 25
